Goal: Transaction & Acquisition: Subscribe to service/newsletter

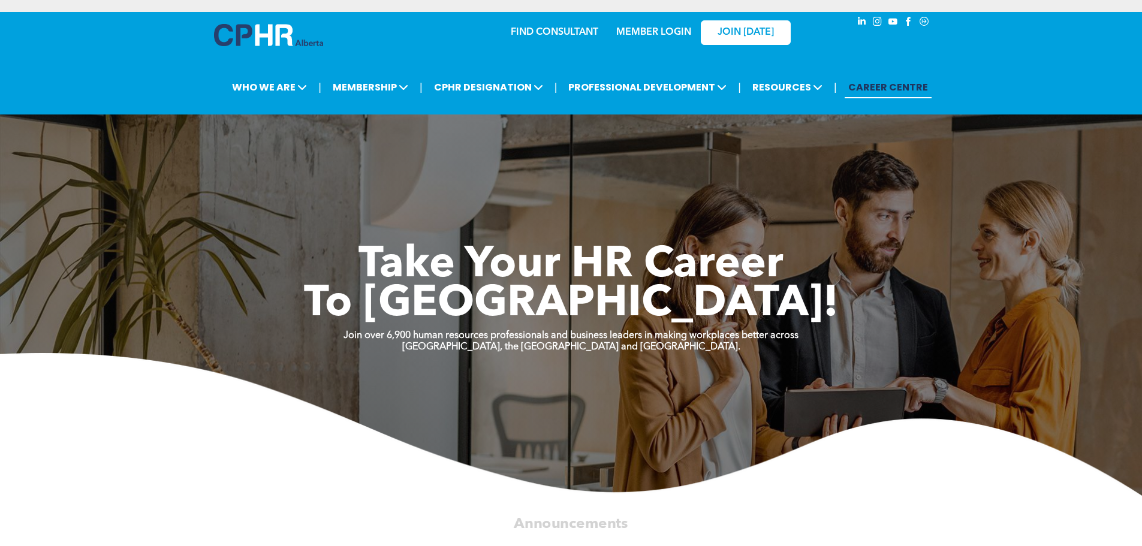
click at [649, 32] on link "MEMBER LOGIN" at bounding box center [653, 33] width 75 height 10
click at [638, 31] on link "MEMBER LOGIN" at bounding box center [653, 33] width 75 height 10
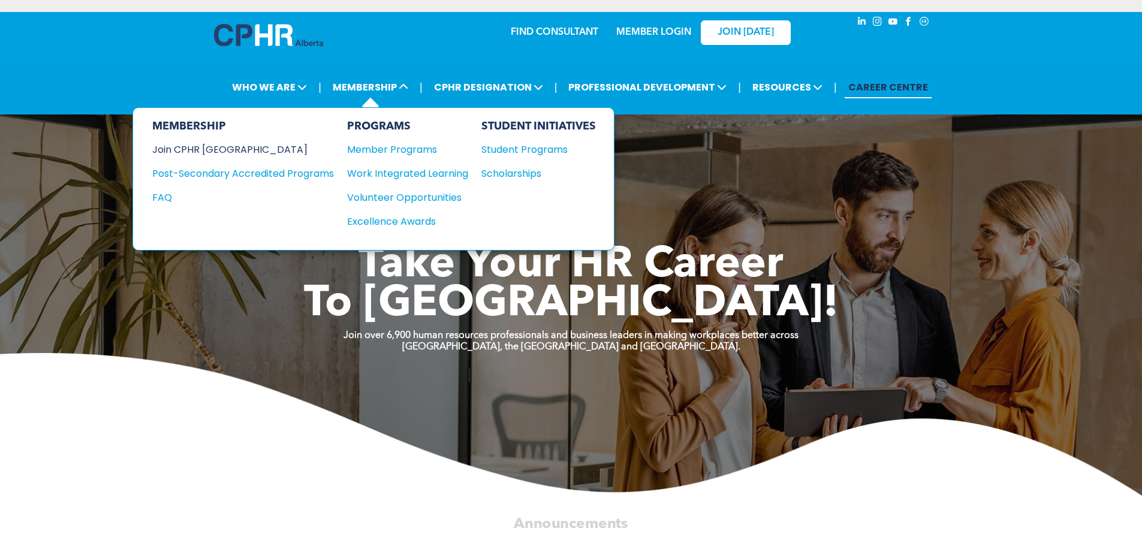
click at [224, 146] on div "Join CPHR [GEOGRAPHIC_DATA]" at bounding box center [234, 149] width 164 height 15
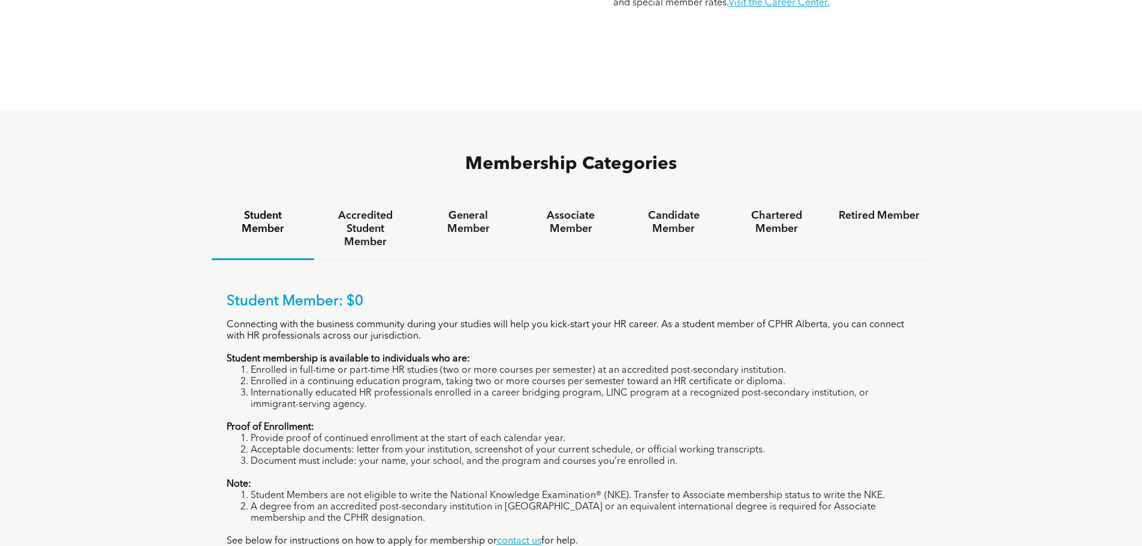
scroll to position [19, 0]
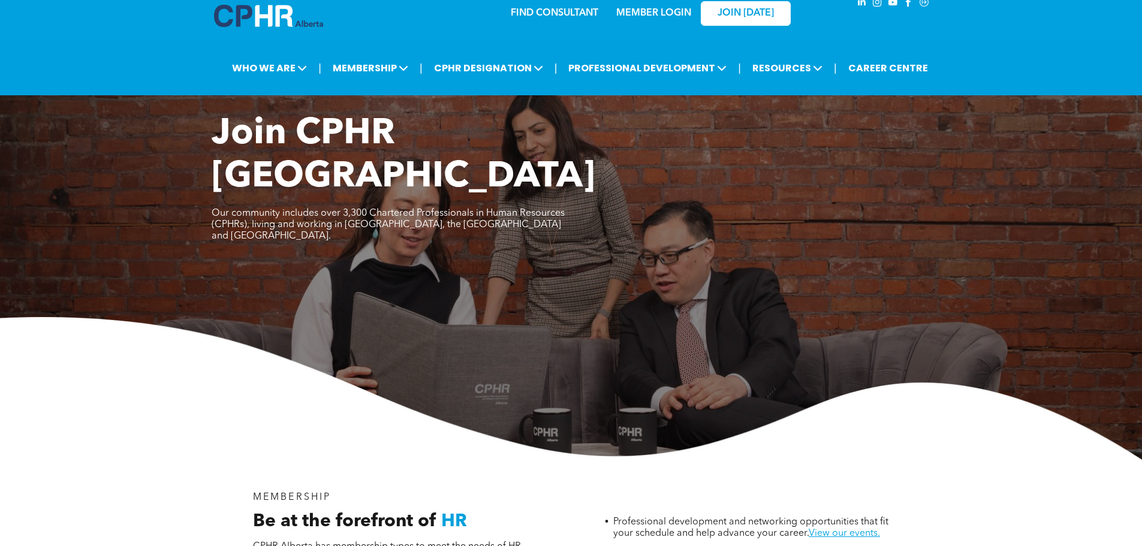
click at [632, 18] on link "MEMBER LOGIN" at bounding box center [653, 13] width 75 height 10
